Goal: Transaction & Acquisition: Obtain resource

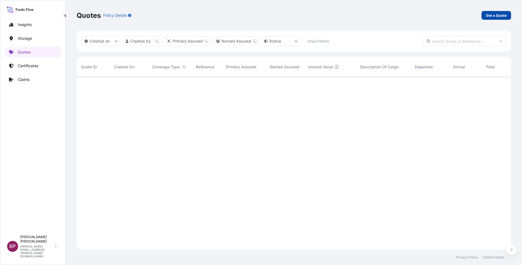
scroll to position [169, 429]
click at [488, 13] on p "Get a Quote" at bounding box center [496, 15] width 21 height 5
select select "Water"
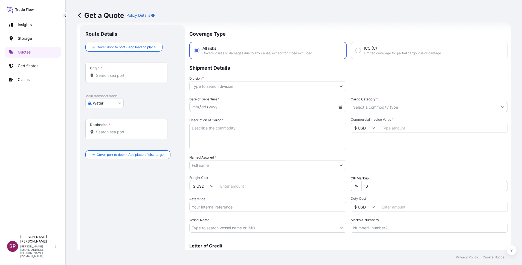
click at [214, 140] on textarea "Description of Cargo *" at bounding box center [267, 136] width 157 height 26
paste textarea "DIGESTIVE CREAM CHOCOLATE"
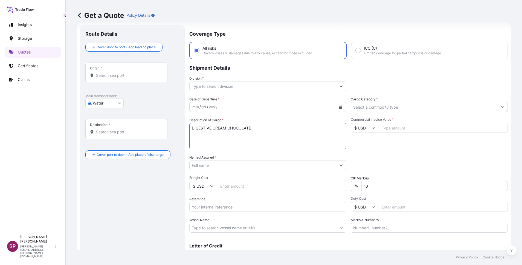
type textarea "DIGESTIVE CREAM CHOCOLATE"
click at [391, 128] on input "Commercial Invoice Value *" at bounding box center [443, 128] width 130 height 10
paste input "16580.63"
type input "16580.63"
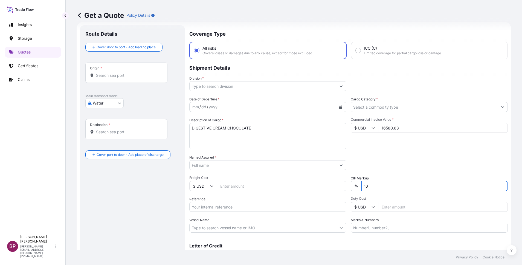
drag, startPoint x: 373, startPoint y: 188, endPoint x: 186, endPoint y: 189, distance: 187.0
click at [224, 186] on div "Date of Departure * mm / dd / yyyy Cargo Category * Description of Cargo * DIGE…" at bounding box center [348, 164] width 319 height 136
type input "0"
click at [361, 165] on div "Packing Category Type to search a container mode Please select a primary mode o…" at bounding box center [429, 161] width 157 height 15
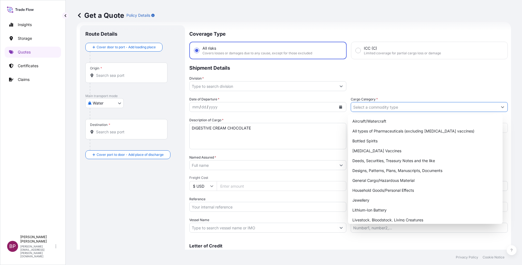
click at [502, 107] on icon "Show suggestions" at bounding box center [503, 107] width 3 height 2
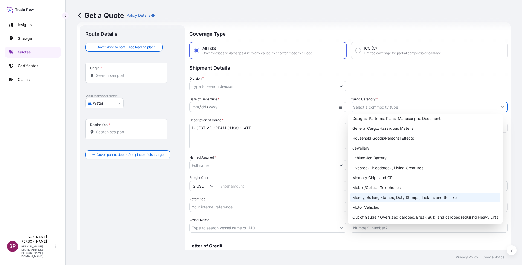
scroll to position [82, 0]
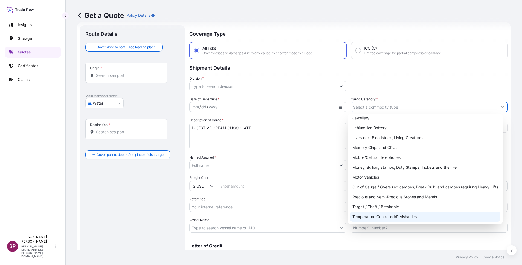
click at [387, 214] on div "Temperature Controlled/Perishables" at bounding box center [425, 216] width 150 height 10
type input "Temperature Controlled/Perishables"
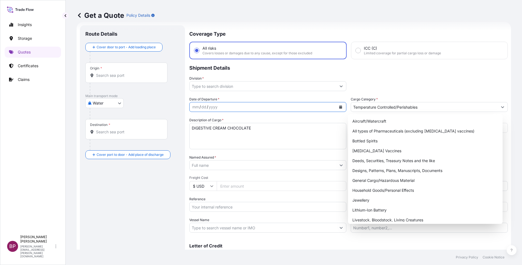
click at [340, 108] on icon "Calendar" at bounding box center [341, 106] width 3 height 3
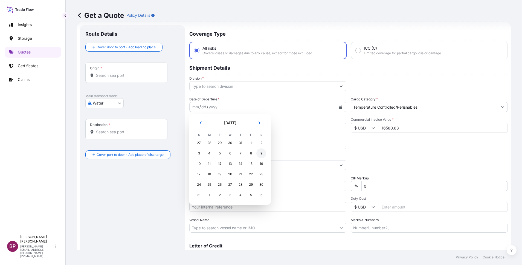
click at [263, 153] on div "9" at bounding box center [262, 153] width 10 height 10
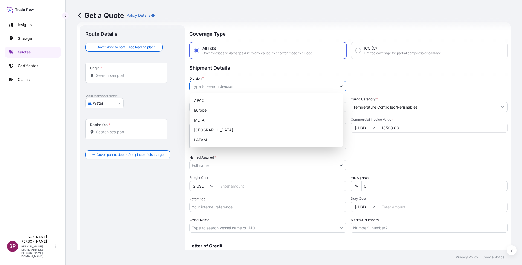
click at [340, 86] on icon "Show suggestions" at bounding box center [341, 85] width 3 height 3
click at [229, 121] on div "META" at bounding box center [266, 120] width 149 height 10
type input "META"
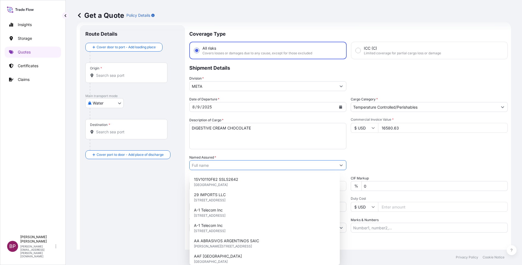
click at [235, 166] on input "Named Assured *" at bounding box center [263, 165] width 147 height 10
paste input "[PERSON_NAME] [PERSON_NAME] TRADING CO. LTD."
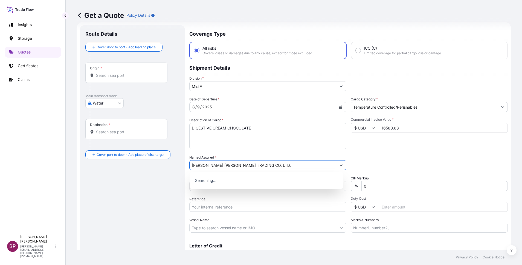
type input "[PERSON_NAME] [PERSON_NAME] TRADING CO. LTD."
click at [404, 157] on div "Packing Category Type to search a container mode Please select a primary mode o…" at bounding box center [429, 161] width 157 height 15
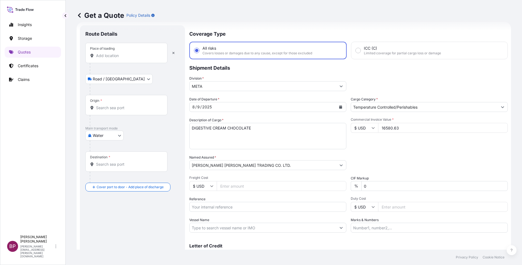
click at [123, 56] on input "Place of loading" at bounding box center [128, 55] width 65 height 5
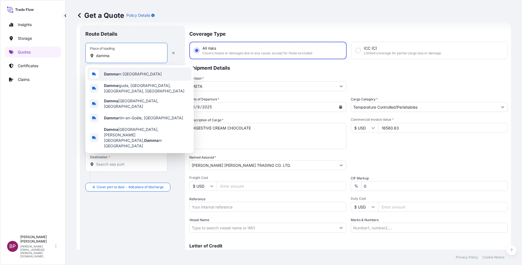
click at [122, 75] on span "Damma m [GEOGRAPHIC_DATA]" at bounding box center [133, 73] width 58 height 5
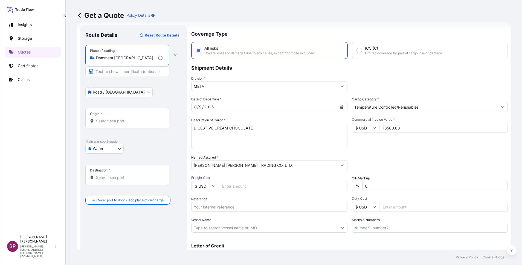
type input "Dammam [GEOGRAPHIC_DATA]"
click at [112, 120] on input "Origin *" at bounding box center [129, 120] width 67 height 5
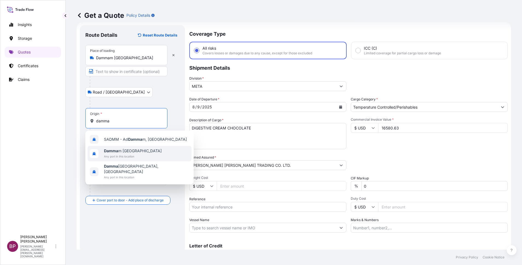
click at [127, 152] on span "Damma m [GEOGRAPHIC_DATA]" at bounding box center [133, 150] width 58 height 5
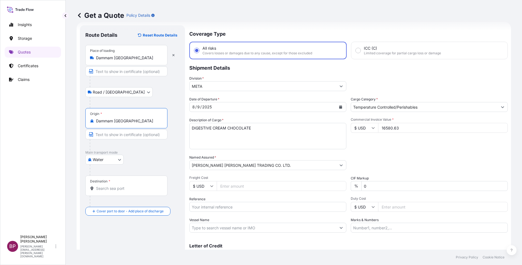
type input "Dammam [GEOGRAPHIC_DATA]"
click at [118, 191] on div "Destination *" at bounding box center [126, 185] width 82 height 20
click at [118, 191] on input "Destination *" at bounding box center [128, 187] width 65 height 5
paste input "Zhongshan"
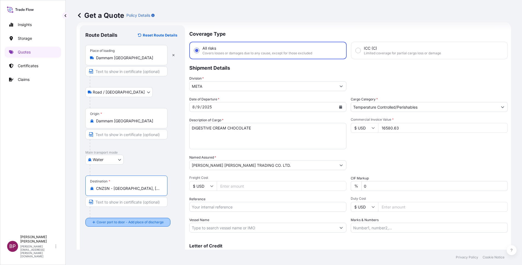
type input "CNZSN - [GEOGRAPHIC_DATA], [GEOGRAPHIC_DATA]"
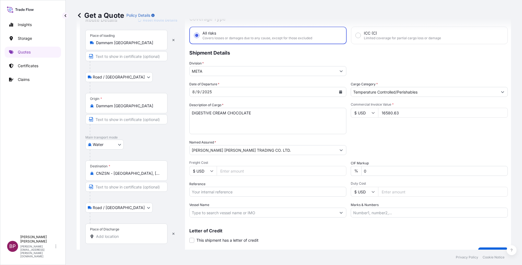
scroll to position [36, 0]
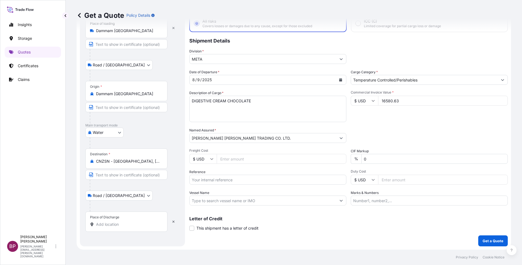
click at [126, 225] on input "Place of Discharge" at bounding box center [128, 223] width 65 height 5
paste input "Zhongshan"
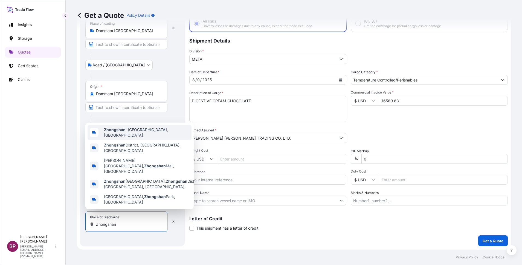
click at [147, 138] on span "[GEOGRAPHIC_DATA] , [GEOGRAPHIC_DATA], [GEOGRAPHIC_DATA]" at bounding box center [146, 132] width 85 height 11
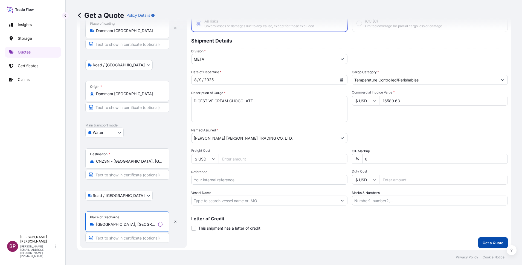
type input "[GEOGRAPHIC_DATA], [GEOGRAPHIC_DATA], [GEOGRAPHIC_DATA]"
click at [485, 245] on button "Get a Quote" at bounding box center [494, 242] width 30 height 11
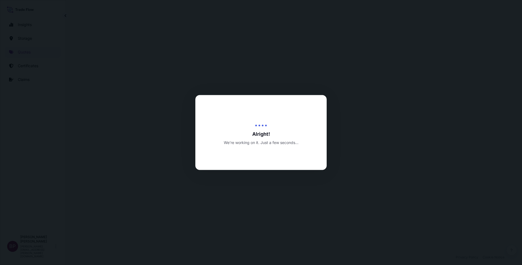
select select "Road / [GEOGRAPHIC_DATA]"
select select "Water"
select select "Road / [GEOGRAPHIC_DATA]"
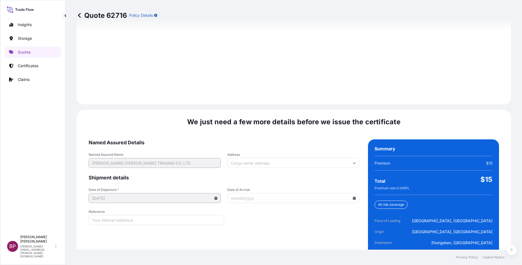
scroll to position [899, 0]
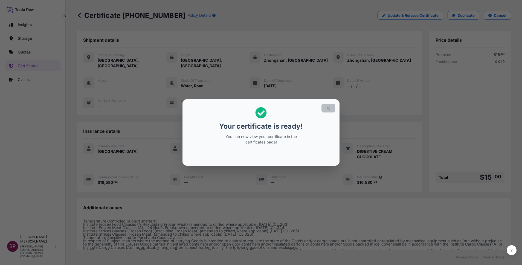
click at [328, 108] on icon "button" at bounding box center [328, 107] width 5 height 5
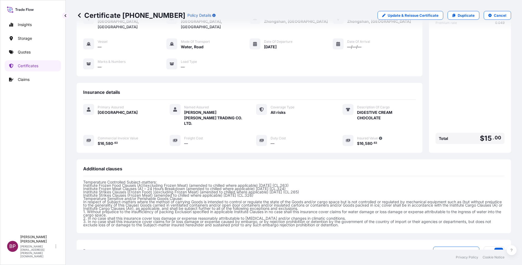
scroll to position [109, 0]
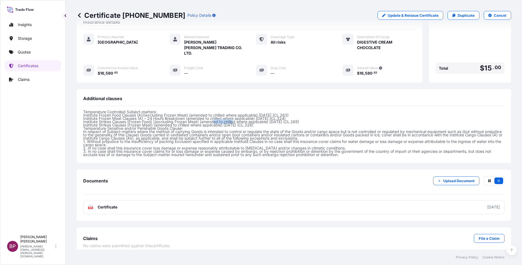
drag, startPoint x: 215, startPoint y: 114, endPoint x: 234, endPoint y: 114, distance: 18.1
click at [234, 114] on p "Temperature Controlled Subject-matters: Institute Frozen Food Clauses (A))(excl…" at bounding box center [294, 133] width 422 height 46
drag, startPoint x: 142, startPoint y: 117, endPoint x: 145, endPoint y: 117, distance: 3.0
click at [142, 117] on p "Temperature Controlled Subject-matters: Institute Frozen Food Clauses (A))(excl…" at bounding box center [294, 133] width 422 height 46
drag, startPoint x: 180, startPoint y: 143, endPoint x: 257, endPoint y: 142, distance: 77.8
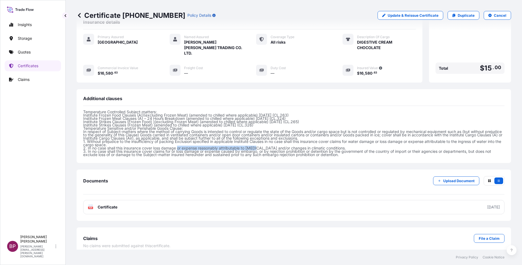
click at [257, 142] on p "Temperature Controlled Subject-matters: Institute Frozen Food Clauses (A))(excl…" at bounding box center [294, 133] width 422 height 46
drag, startPoint x: 184, startPoint y: 147, endPoint x: 196, endPoint y: 146, distance: 11.8
click at [196, 146] on p "Temperature Controlled Subject-matters: Institute Frozen Food Clauses (A))(excl…" at bounding box center [294, 133] width 422 height 46
drag, startPoint x: 196, startPoint y: 146, endPoint x: 268, endPoint y: 146, distance: 72.3
click at [268, 146] on p "Temperature Controlled Subject-matters: Institute Frozen Food Clauses (A))(excl…" at bounding box center [294, 133] width 422 height 46
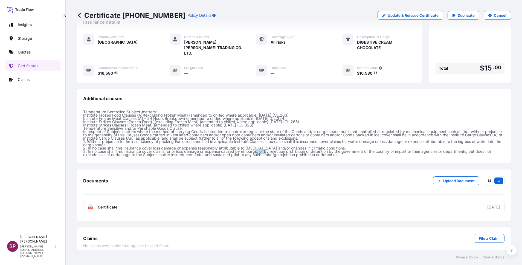
click at [268, 147] on p "Temperature Controlled Subject-matters: Institute Frozen Food Clauses (A))(excl…" at bounding box center [294, 133] width 422 height 46
drag, startPoint x: 272, startPoint y: 147, endPoint x: 303, endPoint y: 147, distance: 30.4
click at [303, 147] on p "Temperature Controlled Subject-matters: Institute Frozen Food Clauses (A))(excl…" at bounding box center [294, 133] width 422 height 46
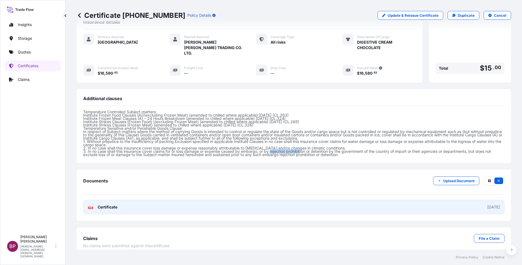
click at [113, 204] on span "Certificate" at bounding box center [108, 206] width 20 height 5
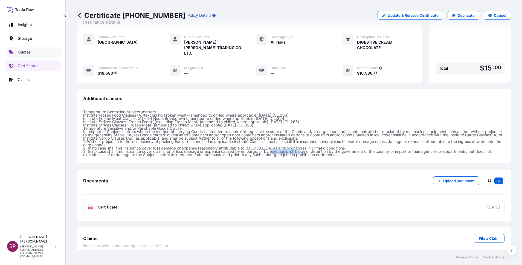
click at [26, 53] on p "Quotes" at bounding box center [24, 51] width 13 height 5
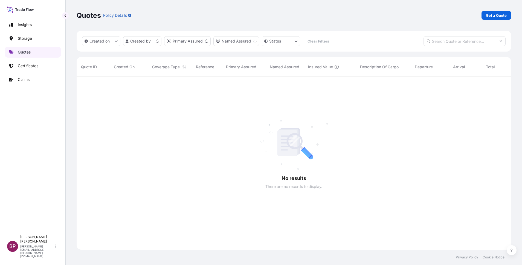
scroll to position [169, 429]
